Goal: Transaction & Acquisition: Purchase product/service

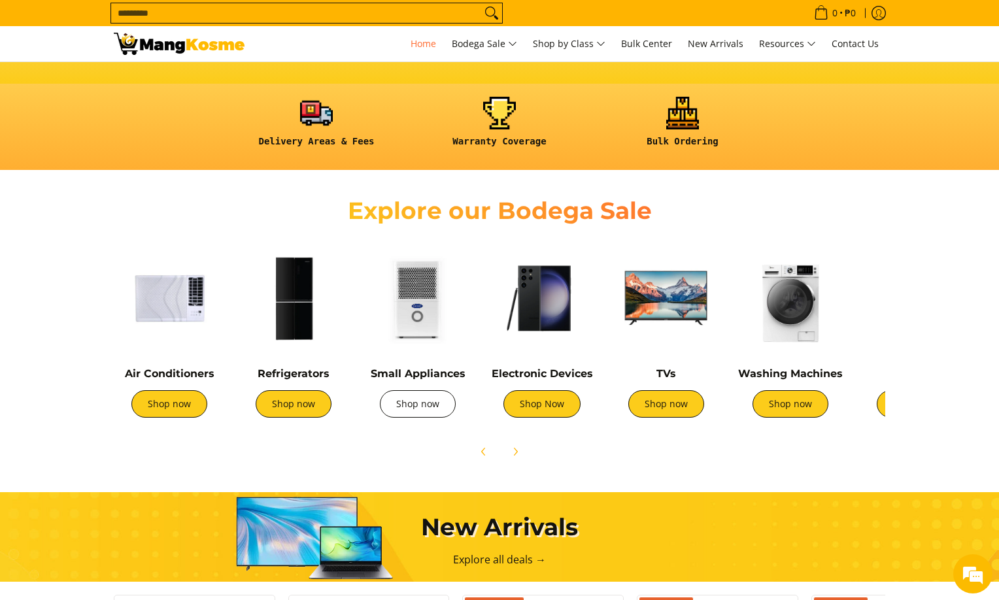
click at [413, 401] on link "Shop now" at bounding box center [418, 403] width 76 height 27
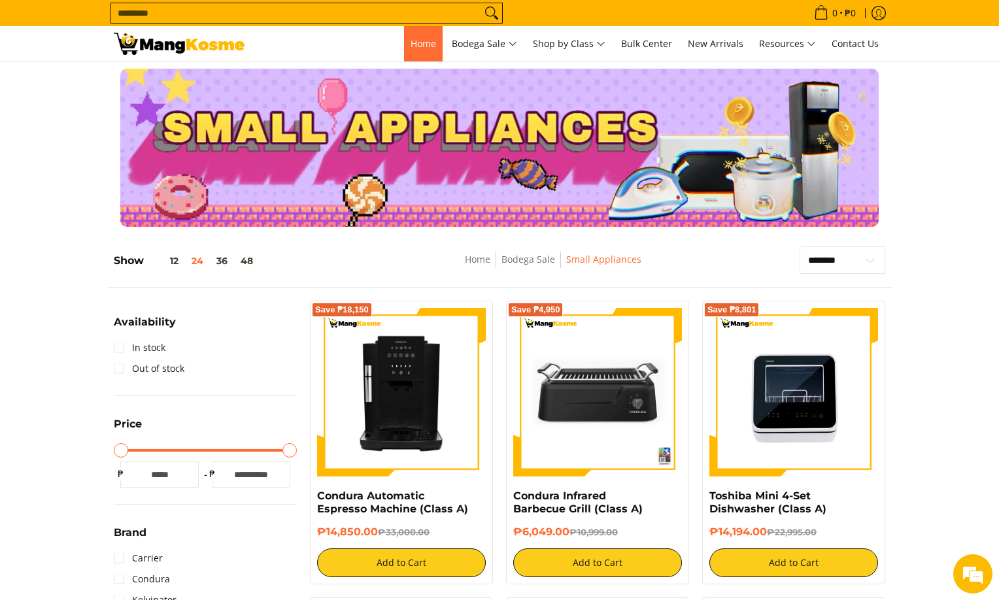
click at [408, 50] on link "Home" at bounding box center [423, 43] width 39 height 35
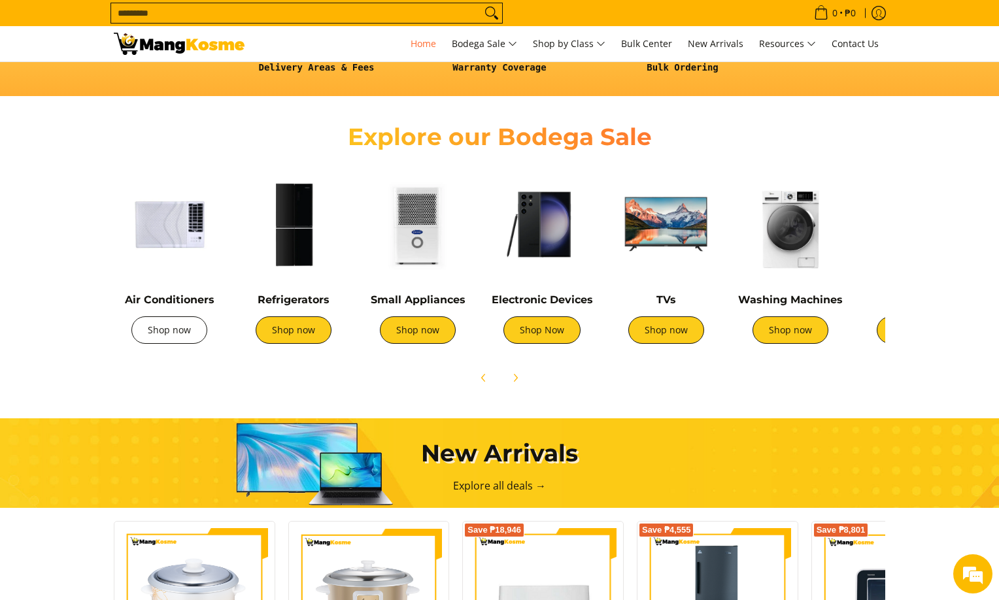
scroll to position [401, 0]
click at [190, 326] on link "Shop now" at bounding box center [169, 330] width 76 height 27
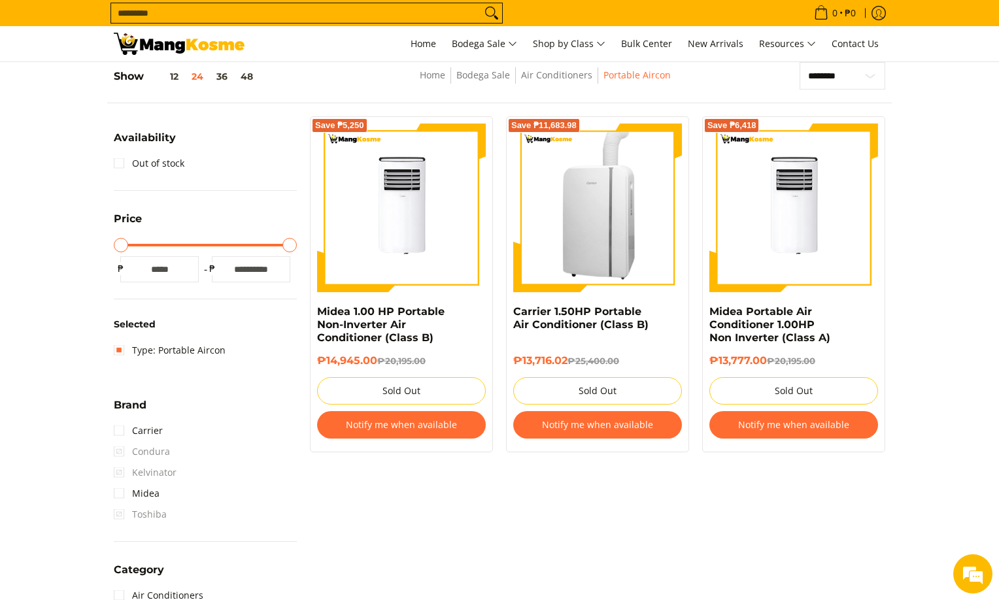
click at [598, 242] on img at bounding box center [597, 208] width 169 height 169
